Goal: Task Accomplishment & Management: Complete application form

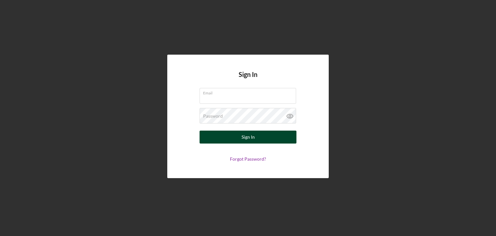
type input "[EMAIL_ADDRESS][DOMAIN_NAME]"
click at [243, 134] on div "Sign In" at bounding box center [248, 137] width 13 height 13
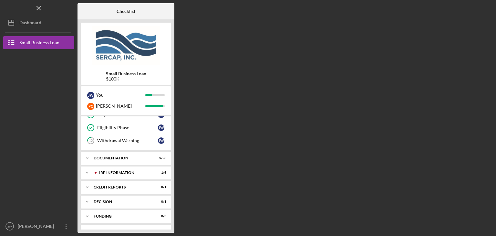
scroll to position [160, 0]
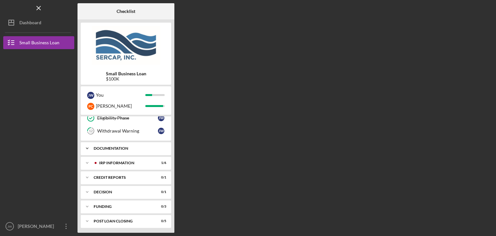
click at [120, 148] on div "Documentation" at bounding box center [128, 148] width 69 height 4
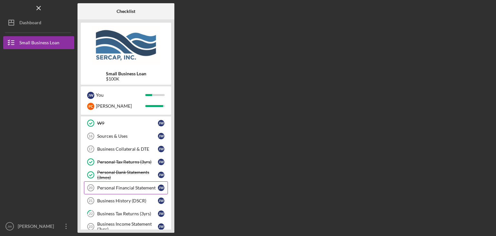
scroll to position [257, 0]
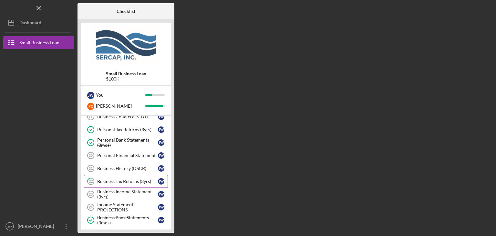
click at [117, 179] on div "Business Tax Returns (3yrs)" at bounding box center [127, 181] width 61 height 5
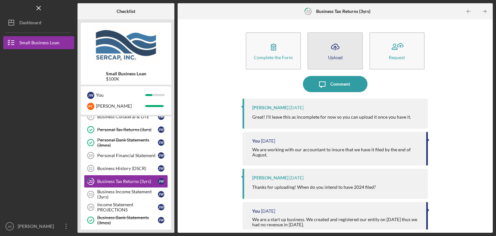
click at [332, 52] on icon "Icon/Upload" at bounding box center [335, 47] width 16 height 16
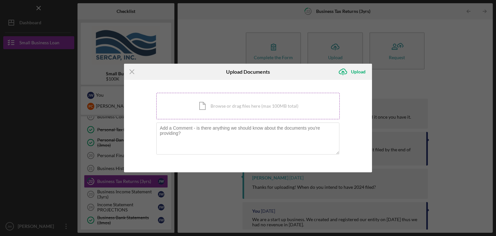
click at [227, 107] on div "Icon/Document Browse or drag files here (max 100MB total) Tap to choose files o…" at bounding box center [248, 106] width 184 height 26
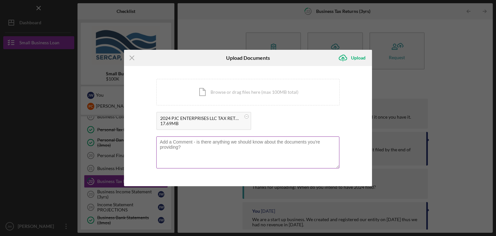
click at [168, 142] on textarea at bounding box center [247, 152] width 183 height 32
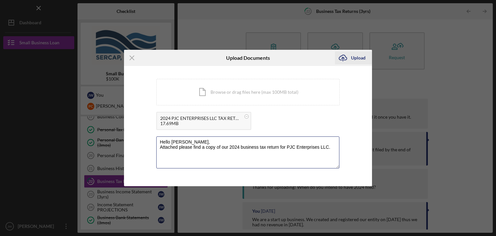
type textarea "Hello [PERSON_NAME], Attached please find a copy of our 2024 business tax retur…"
click at [356, 57] on div "Upload" at bounding box center [358, 57] width 15 height 13
